Goal: Check status: Check status

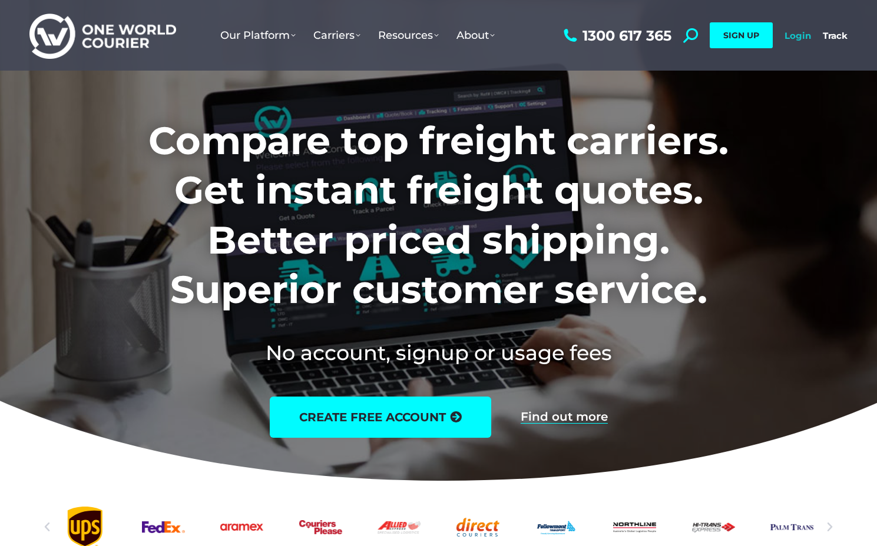
click at [793, 38] on link "Login" at bounding box center [797, 35] width 26 height 11
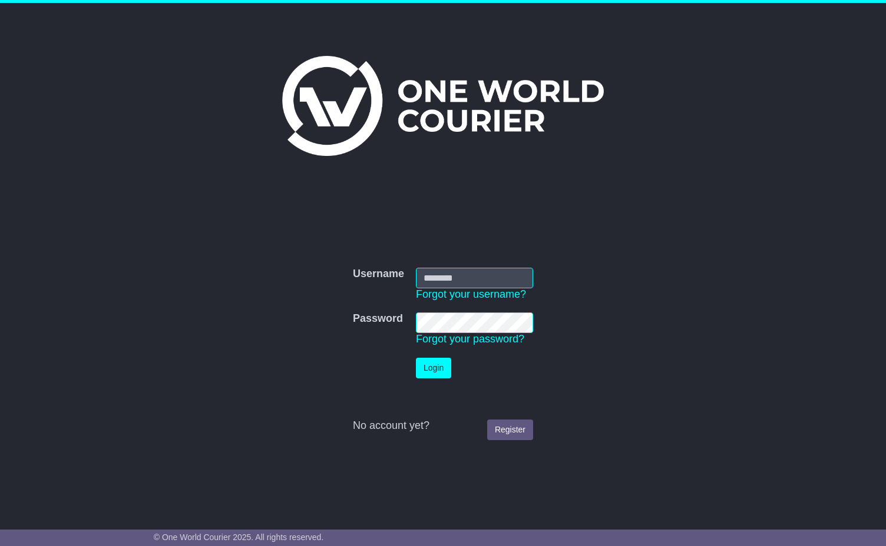
click at [550, 240] on div "Username Username Forgot your username? Password Password Forgot your password?…" at bounding box center [443, 345] width 591 height 320
click at [501, 295] on link "Forgot your username?" at bounding box center [471, 295] width 110 height 12
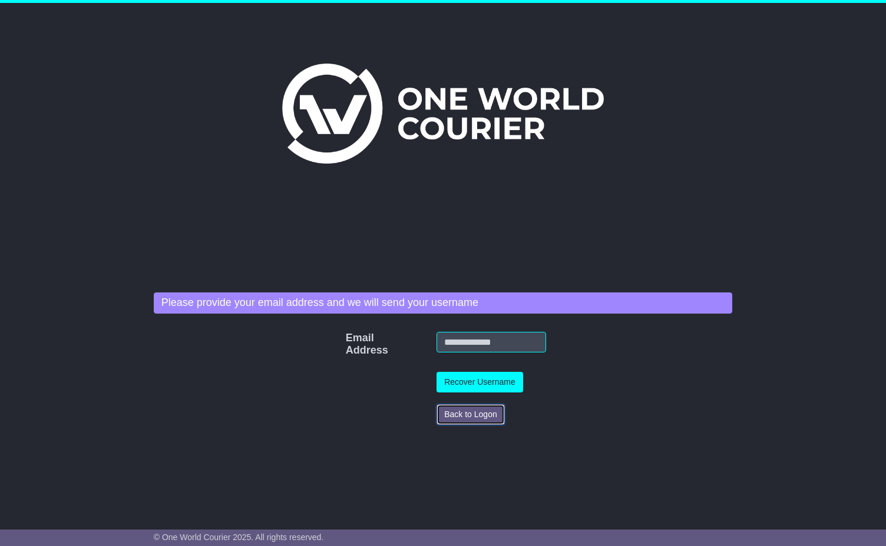
click at [463, 420] on button "Back to Logon" at bounding box center [470, 415] width 68 height 21
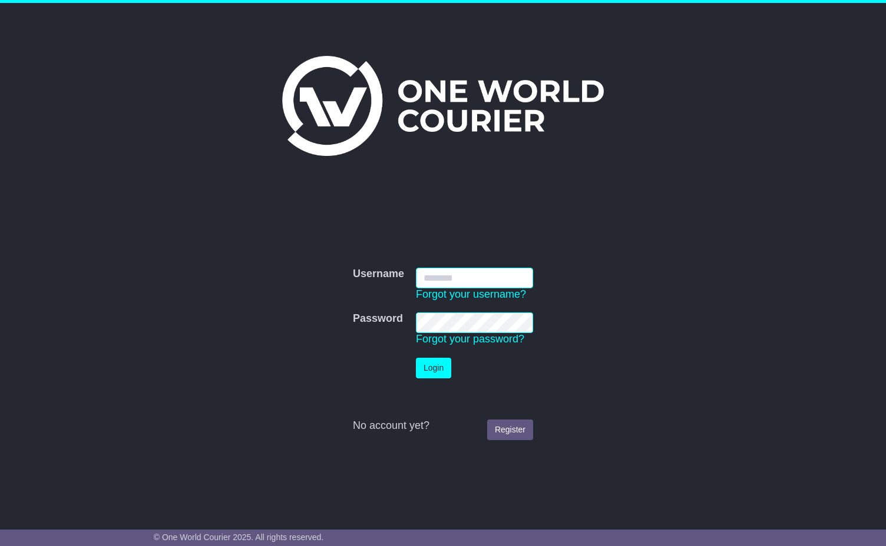
click at [471, 280] on input "Username" at bounding box center [474, 278] width 117 height 21
type input "**********"
click at [448, 367] on button "Login" at bounding box center [433, 368] width 35 height 21
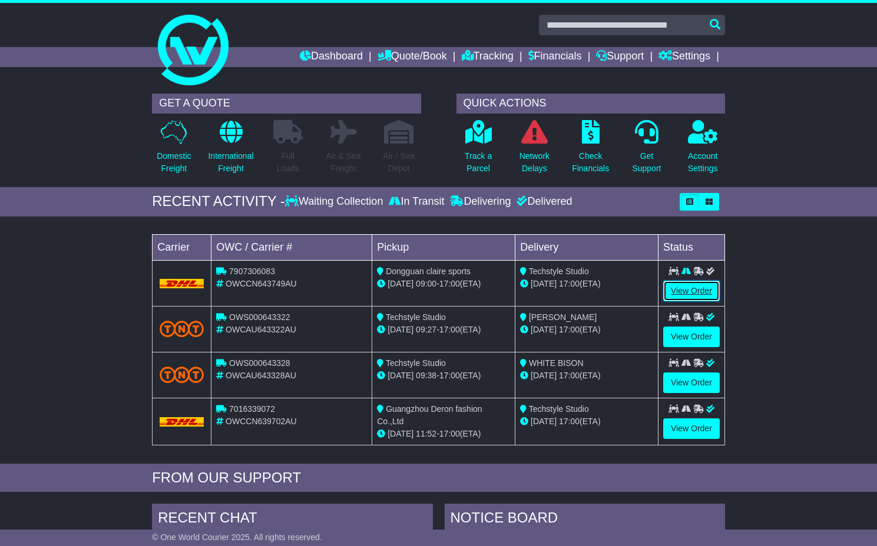
click at [710, 293] on link "View Order" at bounding box center [691, 291] width 57 height 21
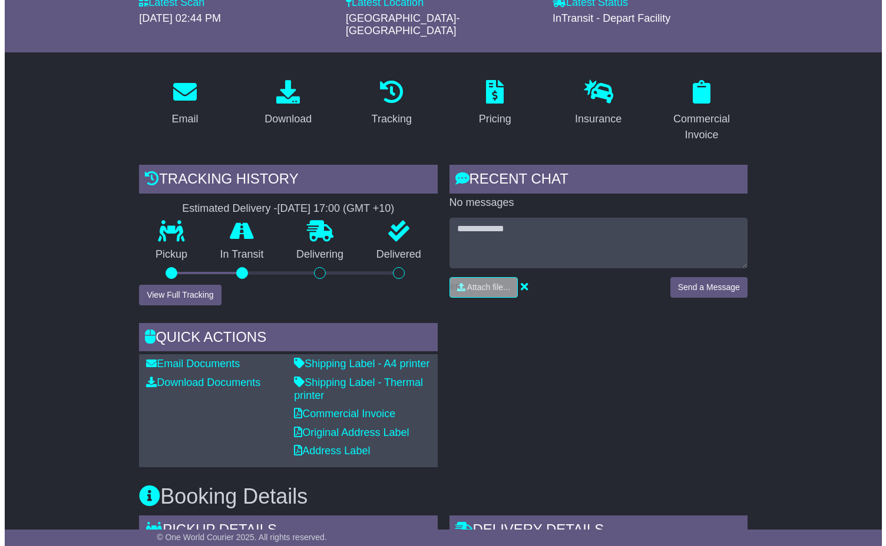
scroll to position [149, 0]
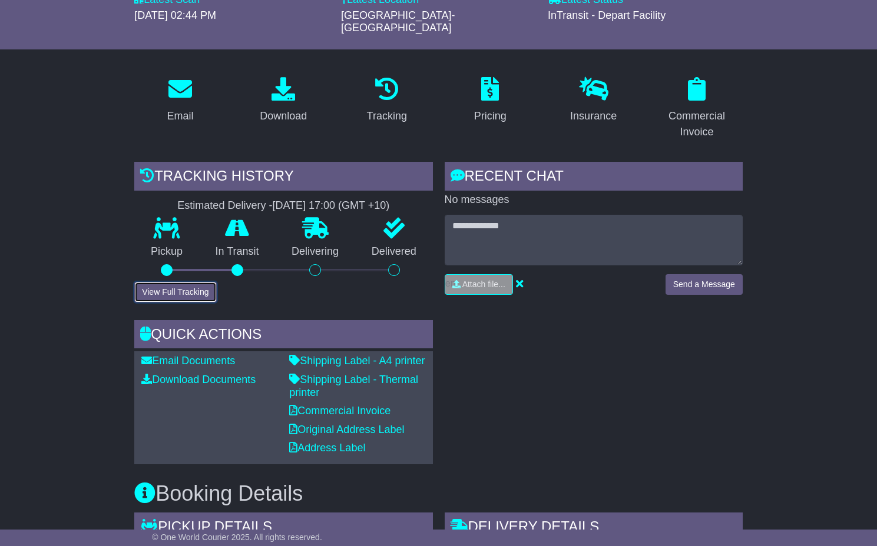
click at [191, 282] on button "View Full Tracking" at bounding box center [175, 292] width 82 height 21
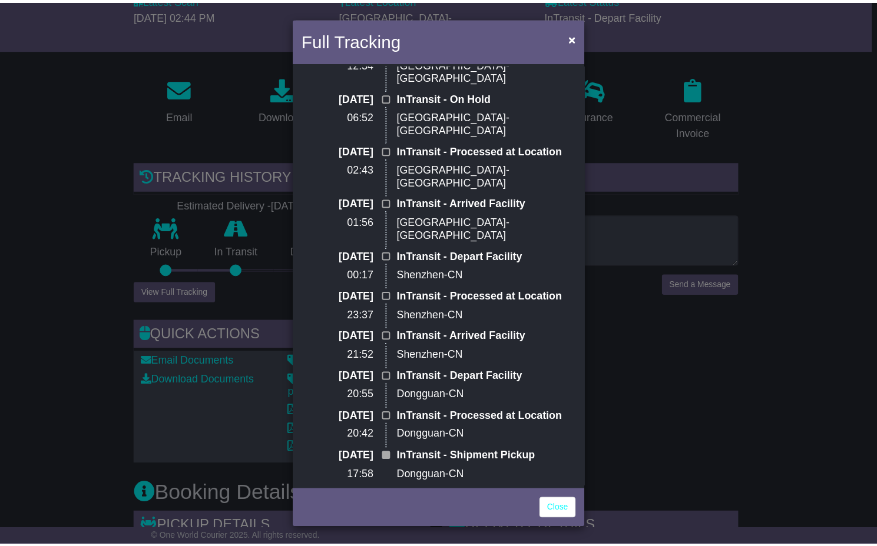
scroll to position [0, 0]
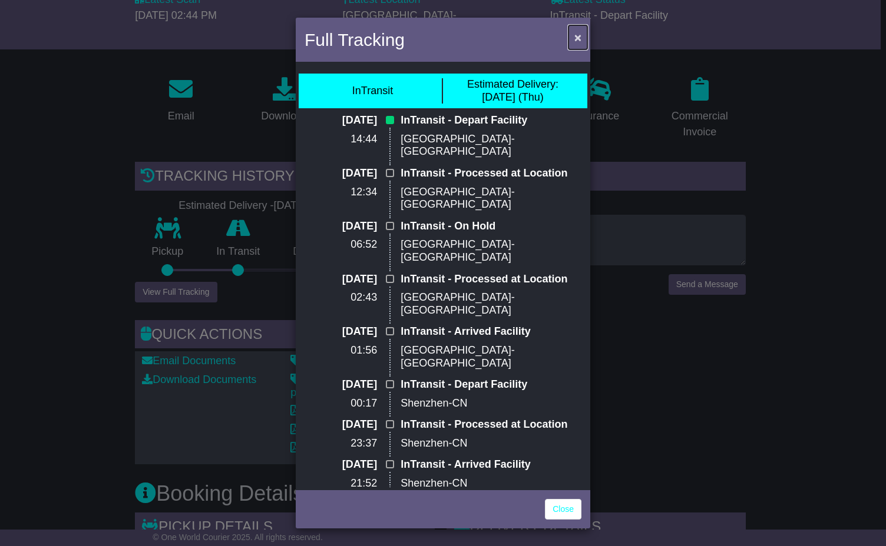
click at [574, 39] on span "×" at bounding box center [577, 38] width 7 height 14
